Goal: Information Seeking & Learning: Learn about a topic

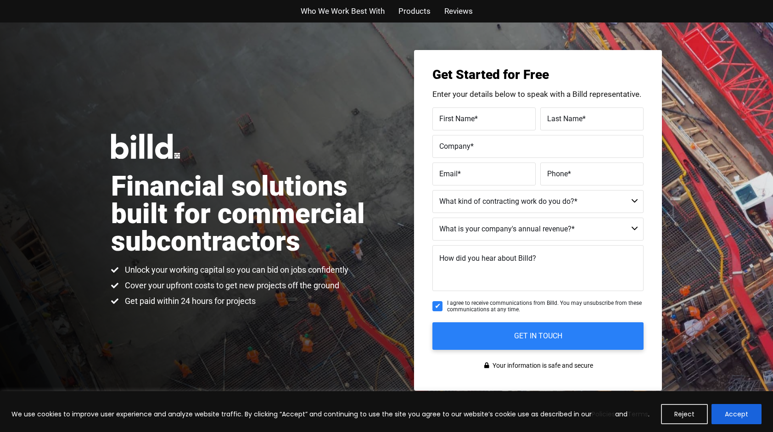
click at [342, 6] on span "Who We Work Best With" at bounding box center [343, 11] width 84 height 13
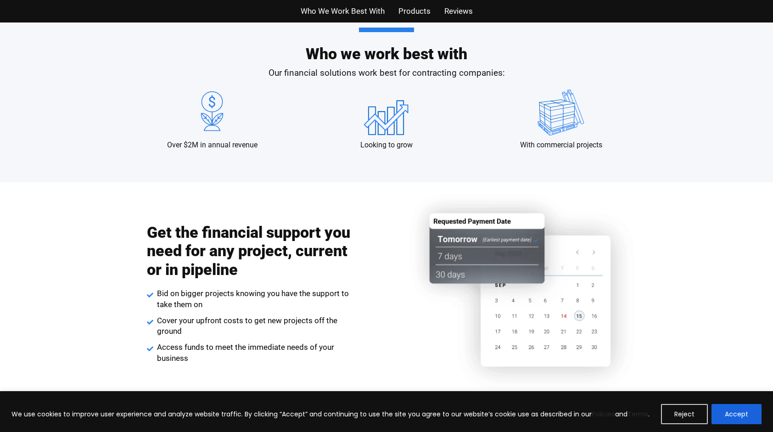
click at [404, 17] on span "Products" at bounding box center [414, 11] width 32 height 13
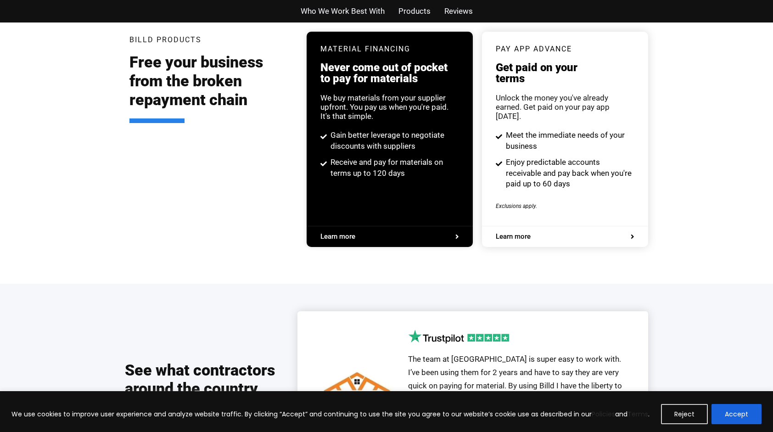
scroll to position [1749, 0]
